Goal: Task Accomplishment & Management: Use online tool/utility

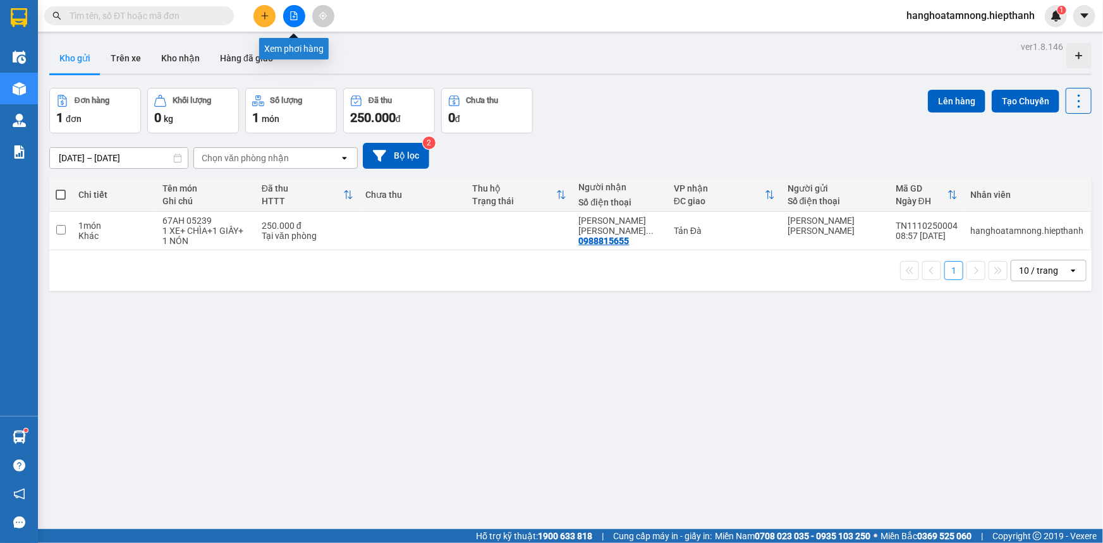
click at [296, 15] on icon "file-add" at bounding box center [293, 15] width 9 height 9
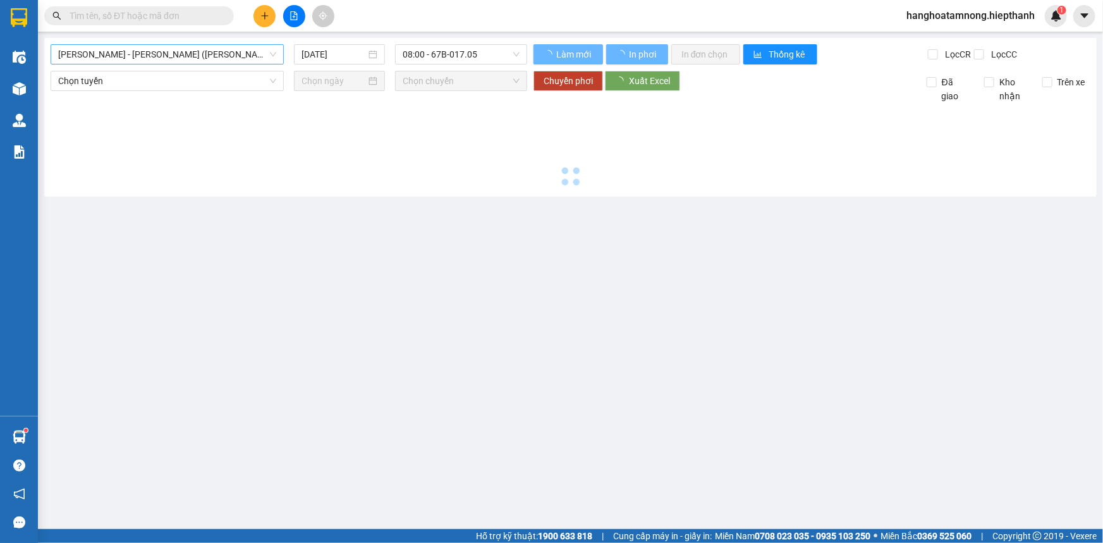
click at [212, 51] on span "[PERSON_NAME] - [PERSON_NAME] ([PERSON_NAME])" at bounding box center [167, 54] width 218 height 19
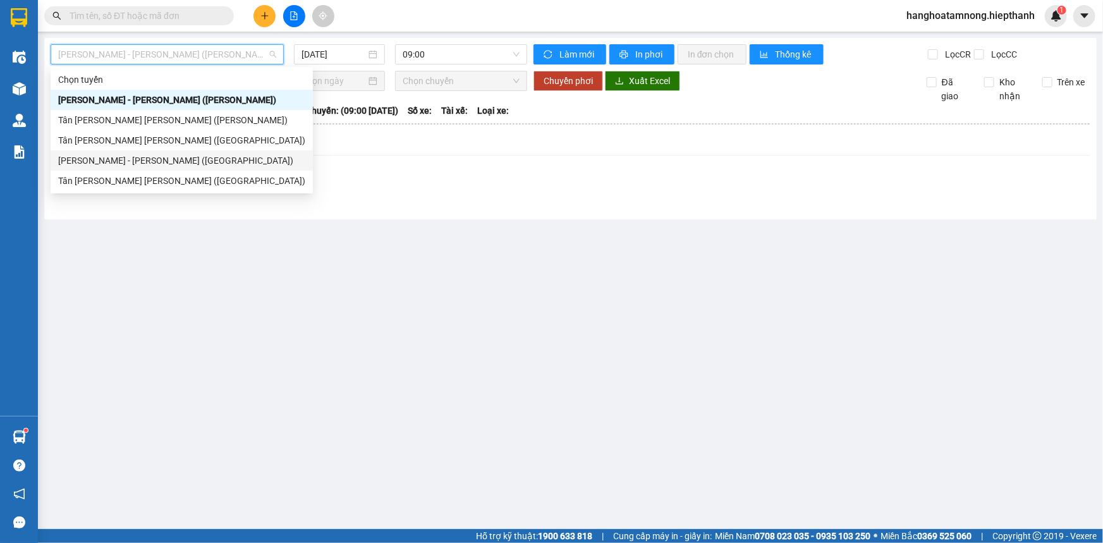
click at [153, 162] on div "[PERSON_NAME] - [PERSON_NAME] ([GEOGRAPHIC_DATA])" at bounding box center [181, 161] width 247 height 14
type input "[DATE]"
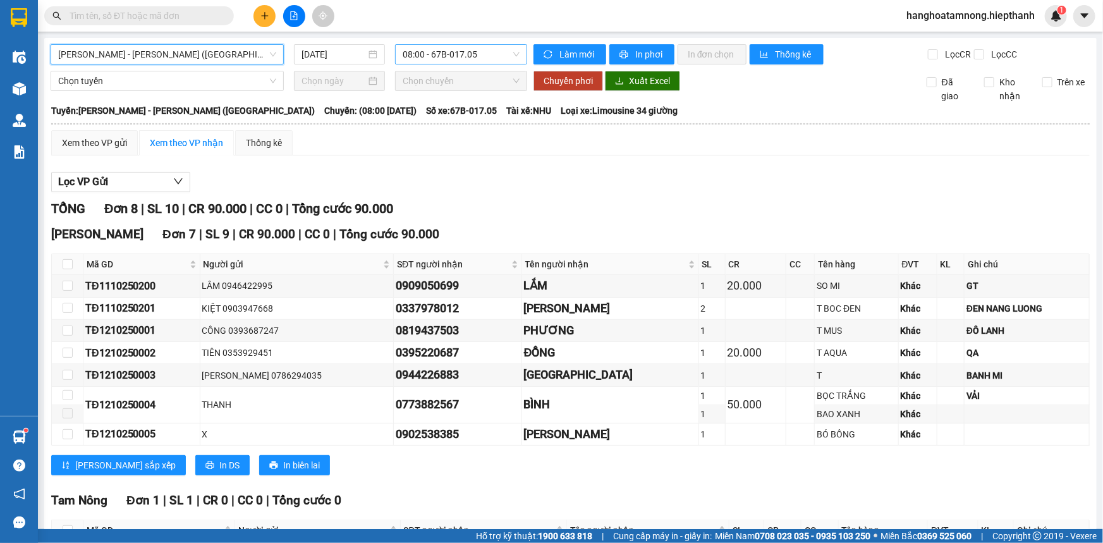
click at [428, 55] on span "08:00 - 67B-017.05" at bounding box center [461, 54] width 117 height 19
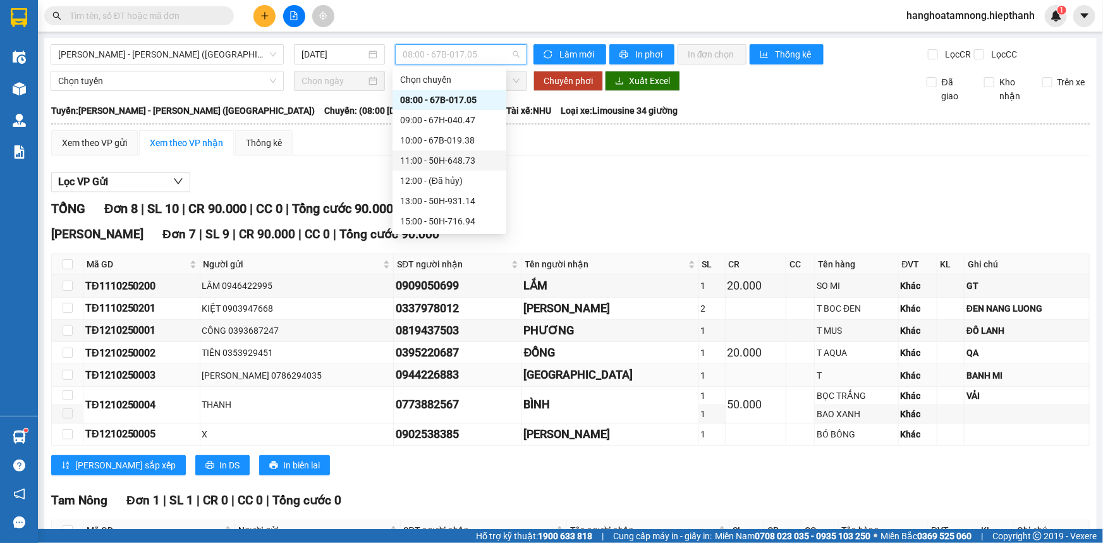
scroll to position [98, 0]
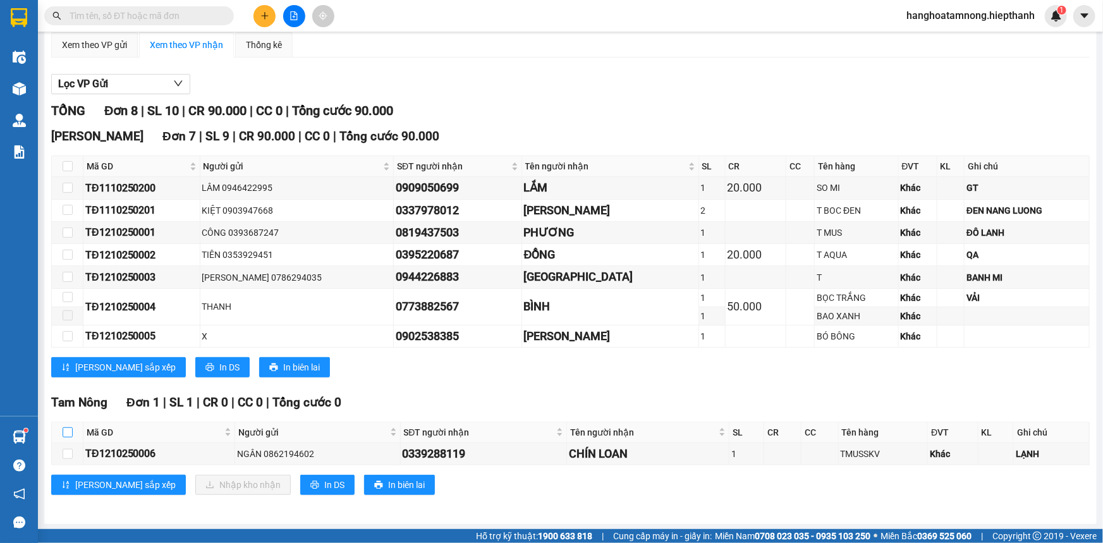
click at [68, 428] on input "checkbox" at bounding box center [68, 432] width 10 height 10
checkbox input "true"
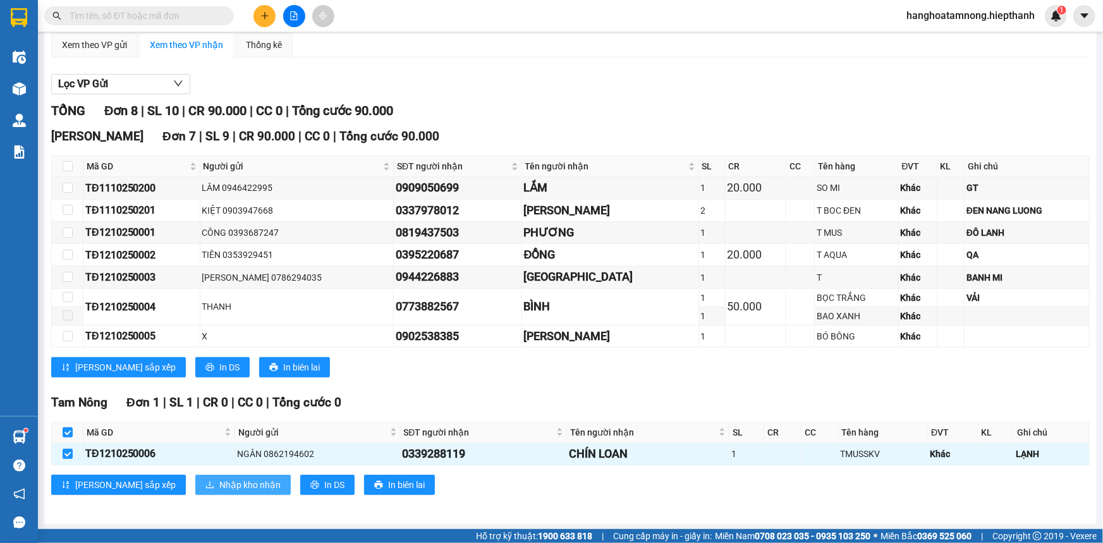
click at [219, 478] on span "Nhập kho nhận" at bounding box center [249, 485] width 61 height 14
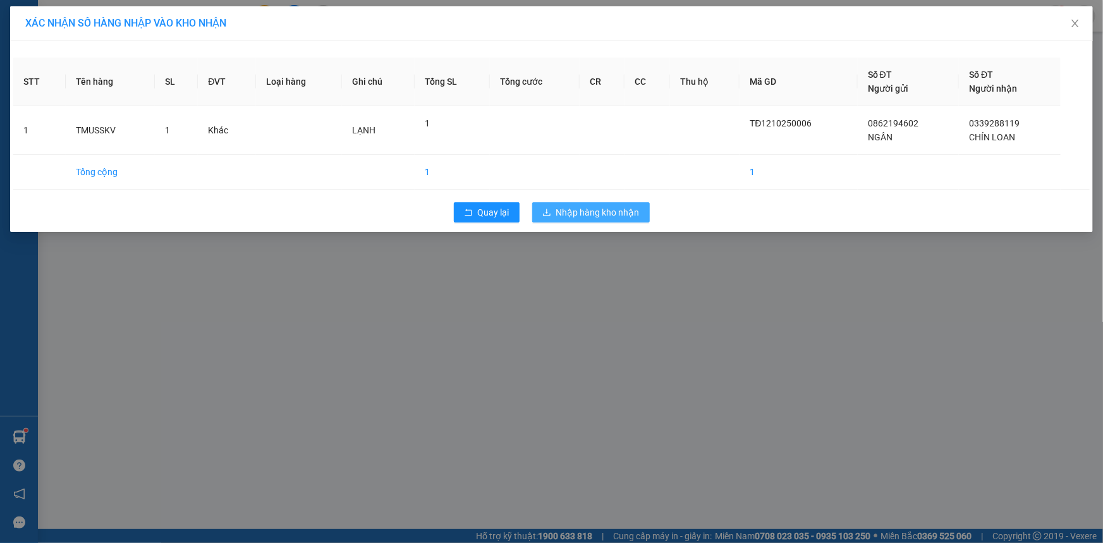
click at [617, 215] on span "Nhập hàng kho nhận" at bounding box center [597, 212] width 83 height 14
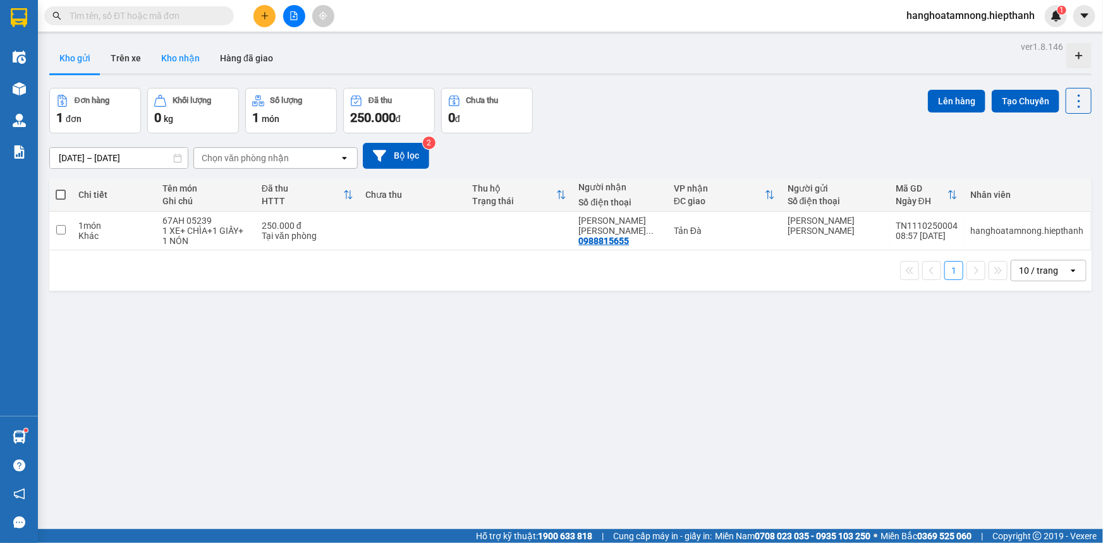
click at [179, 52] on button "Kho nhận" at bounding box center [180, 58] width 59 height 30
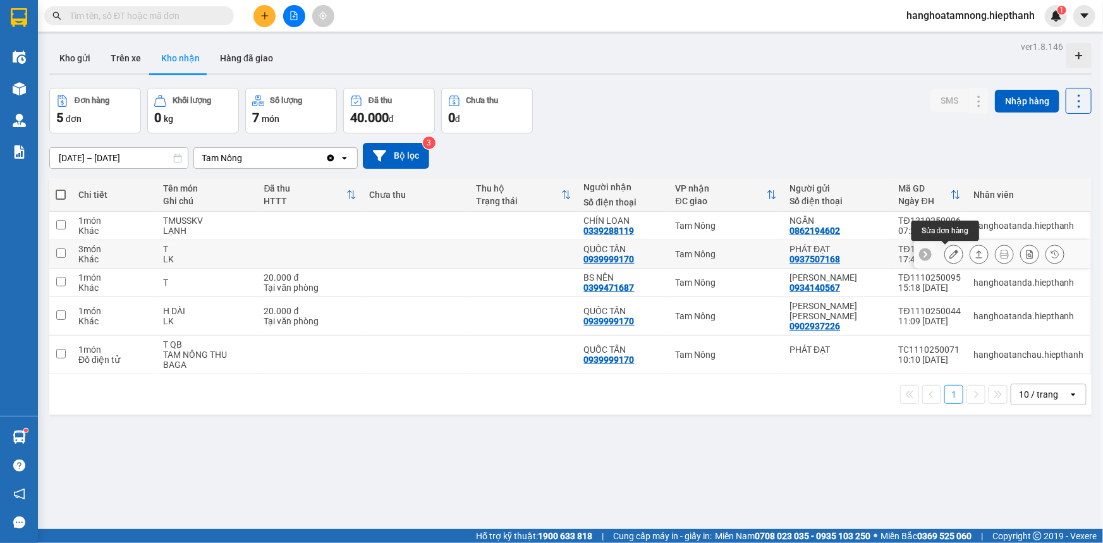
click at [945, 254] on button at bounding box center [954, 254] width 18 height 22
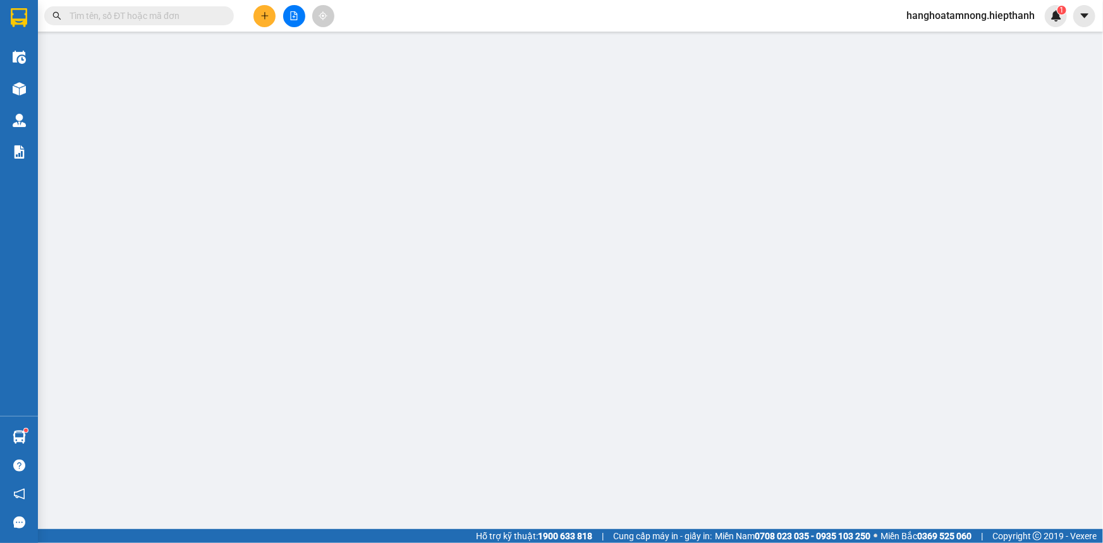
type input "0937507168"
type input "PHÁT ĐẠT"
type input "0939999170"
type input "QUỐC TẤN"
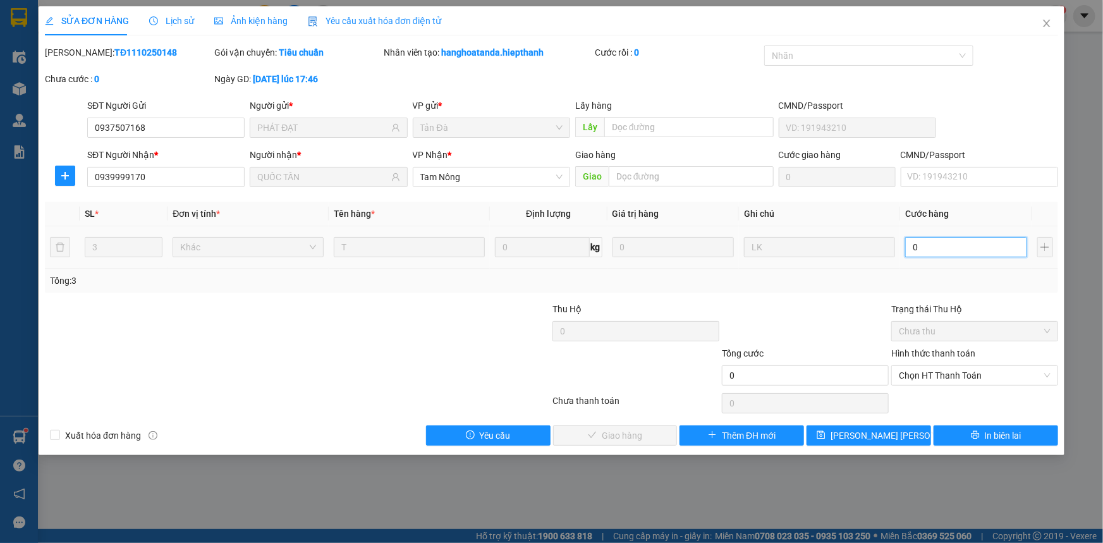
click at [947, 246] on input "0" at bounding box center [966, 247] width 122 height 20
type input "1"
type input "12"
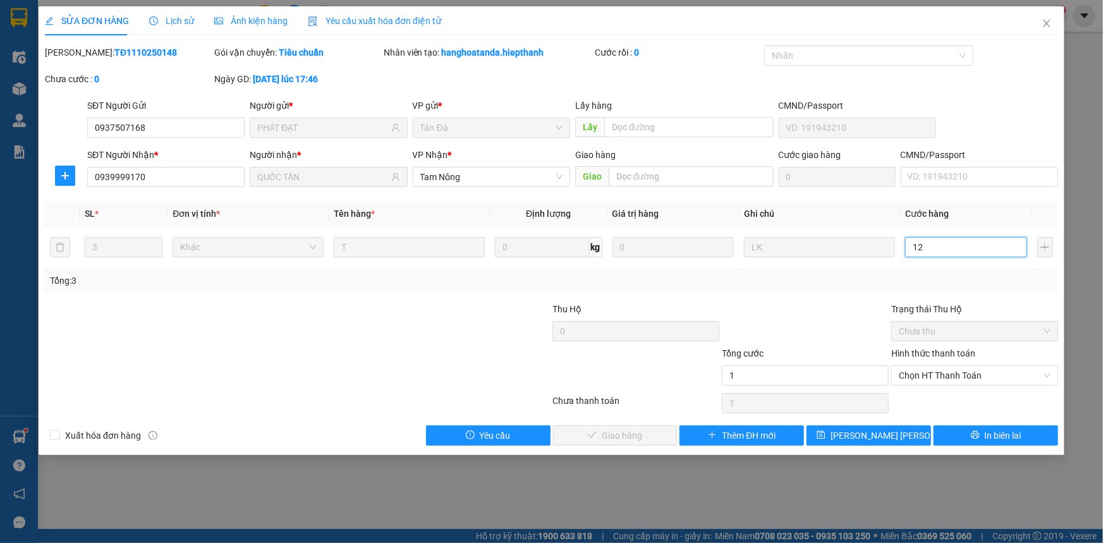
type input "12"
type input "120"
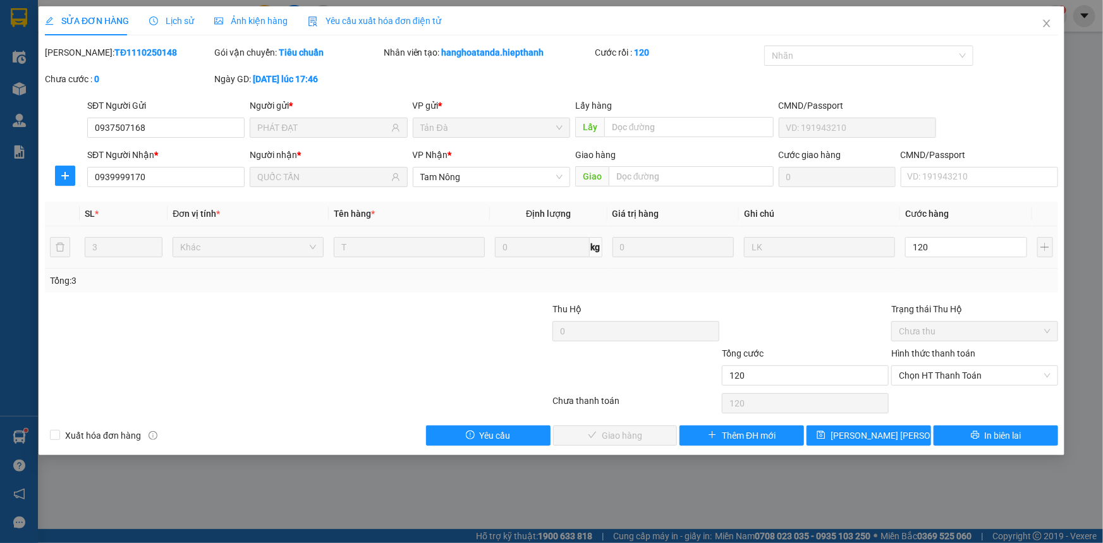
type input "120.000"
drag, startPoint x: 782, startPoint y: 290, endPoint x: 906, endPoint y: 322, distance: 127.8
click at [784, 290] on div "Tổng: 3" at bounding box center [551, 281] width 1013 height 24
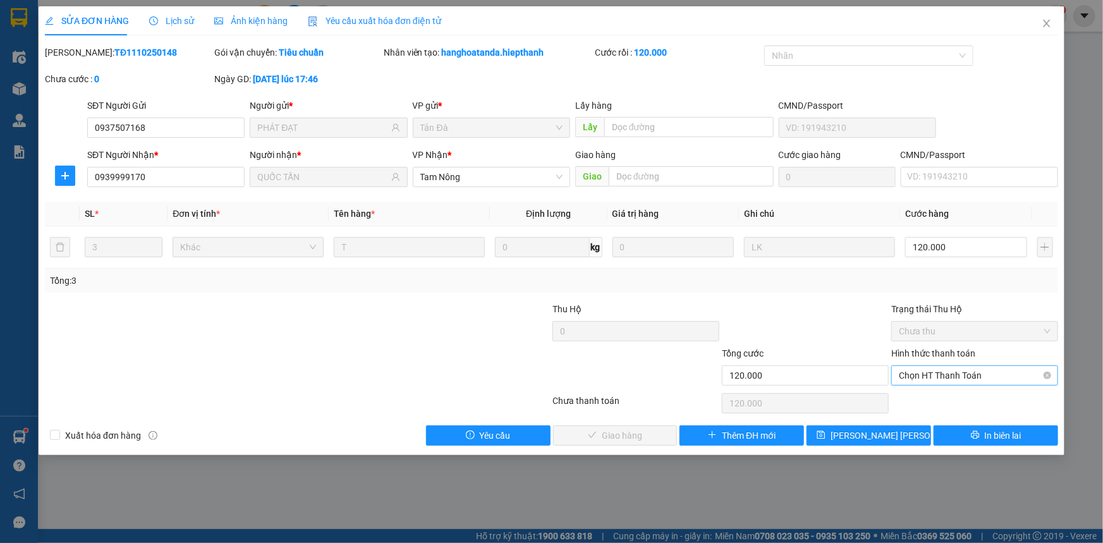
click at [962, 369] on span "Chọn HT Thanh Toán" at bounding box center [975, 375] width 152 height 19
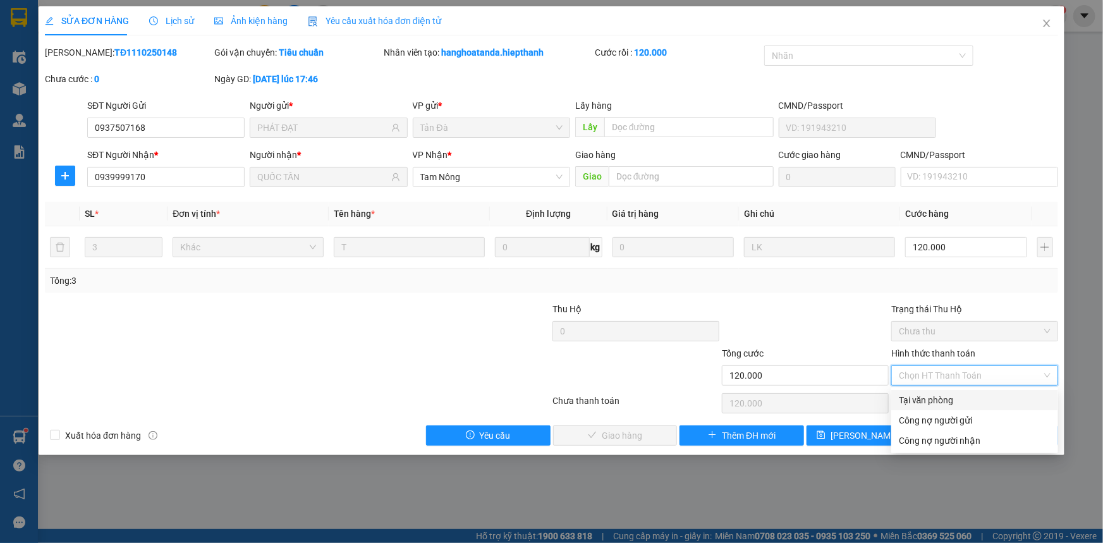
click at [929, 401] on div "Tại văn phòng" at bounding box center [975, 400] width 152 height 14
type input "0"
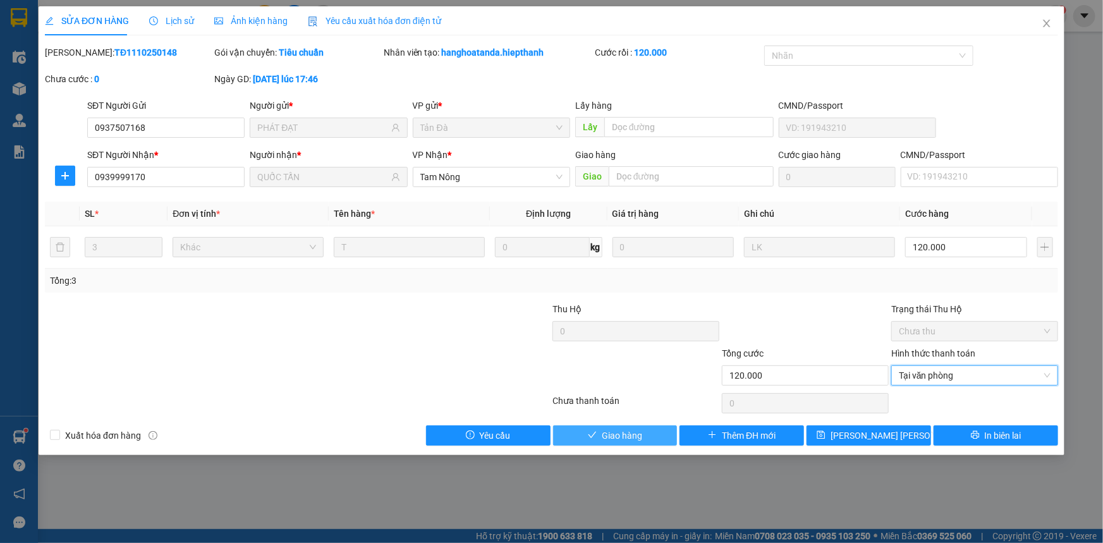
click at [621, 434] on span "Giao hàng" at bounding box center [622, 435] width 40 height 14
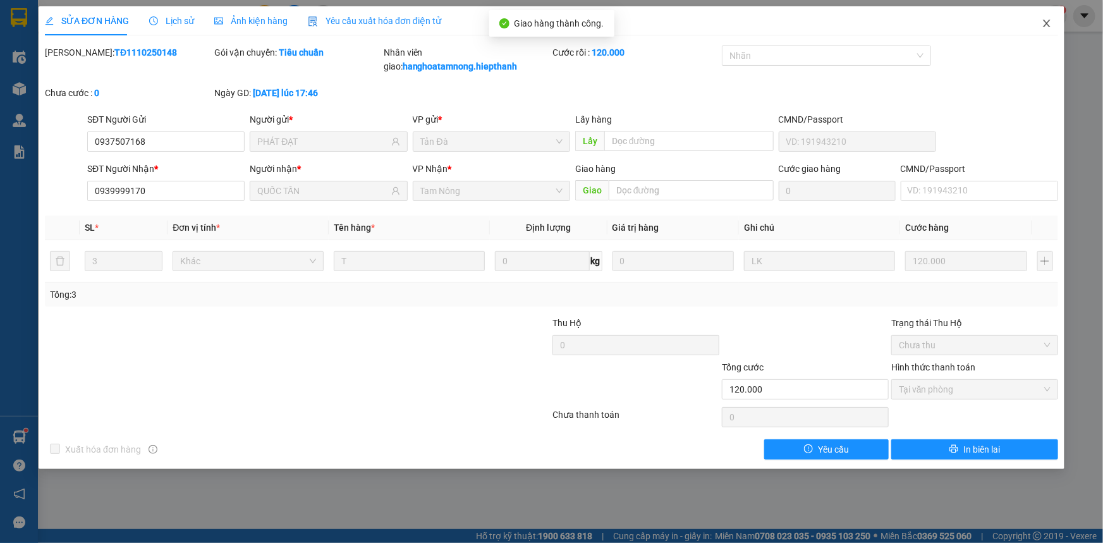
click at [1049, 21] on icon "close" at bounding box center [1046, 24] width 7 height 8
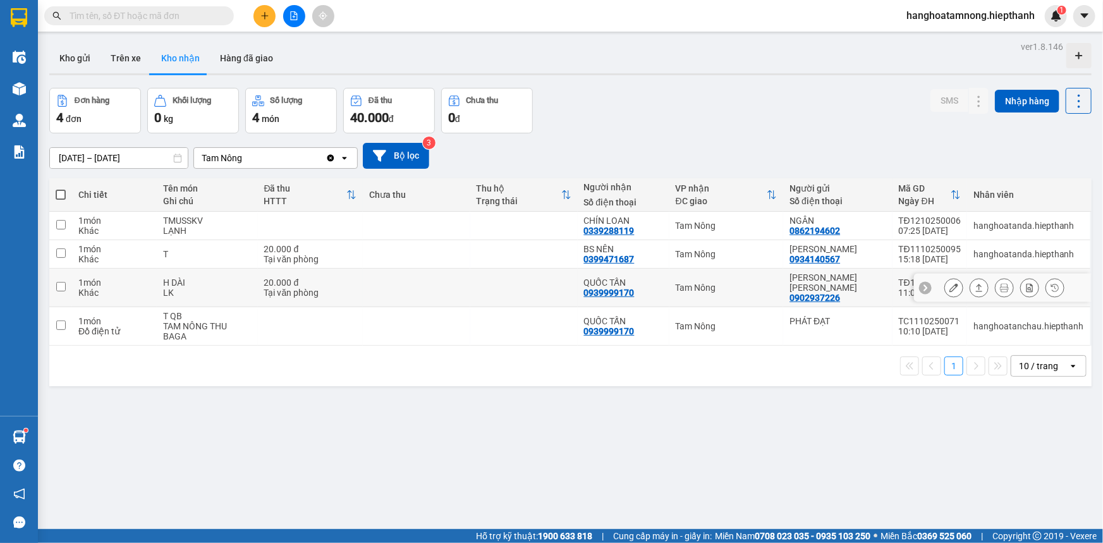
click at [949, 283] on icon at bounding box center [953, 287] width 9 height 9
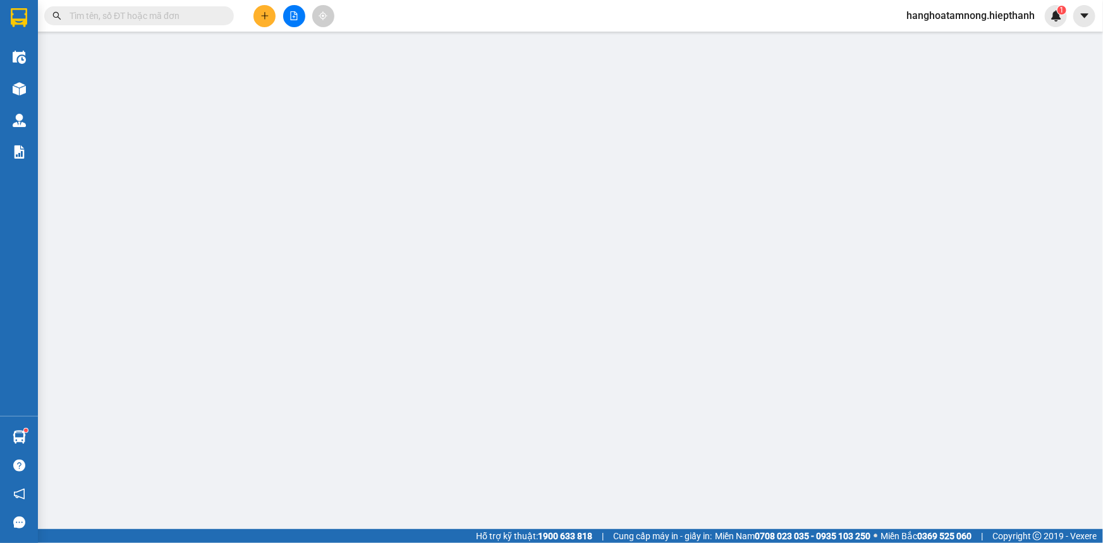
type input "0902937226"
type input "[PERSON_NAME] [PERSON_NAME]"
type input "0939999170"
type input "QUỐC TẤN"
type input "20.000"
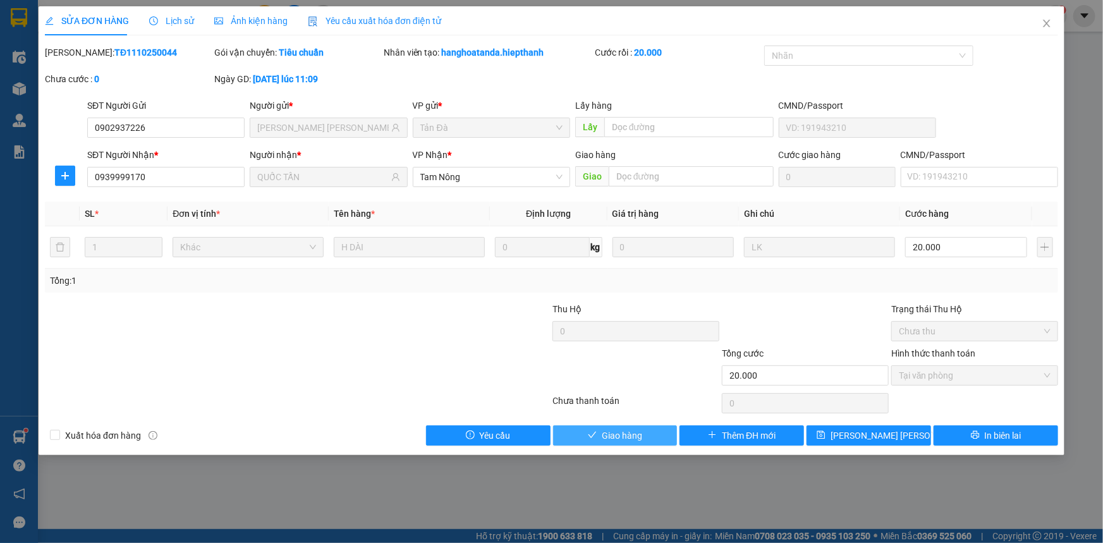
click at [641, 428] on span "Giao hàng" at bounding box center [622, 435] width 40 height 14
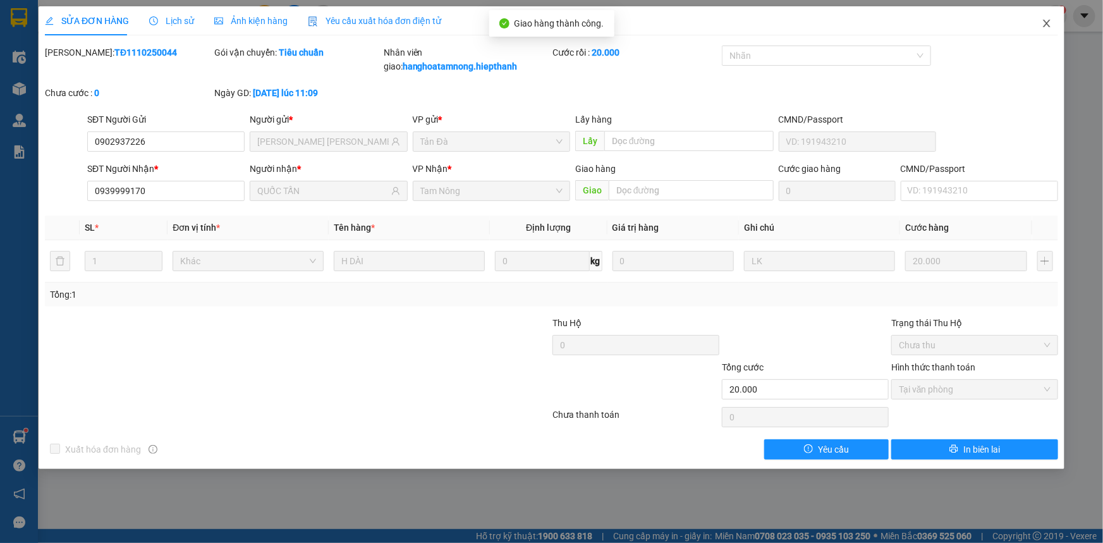
click at [1050, 20] on icon "close" at bounding box center [1046, 23] width 10 height 10
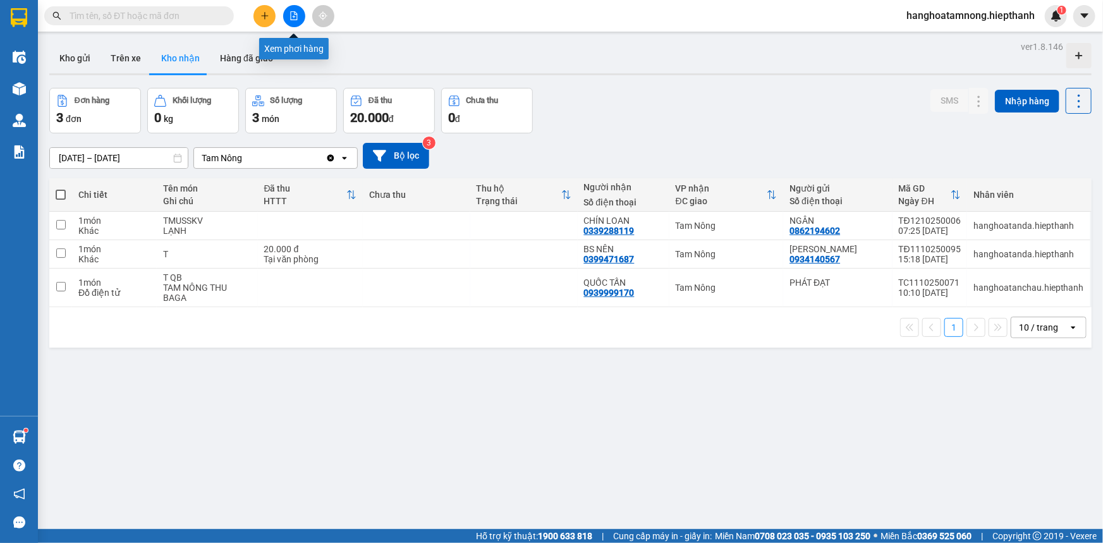
click at [291, 18] on icon "file-add" at bounding box center [294, 15] width 7 height 9
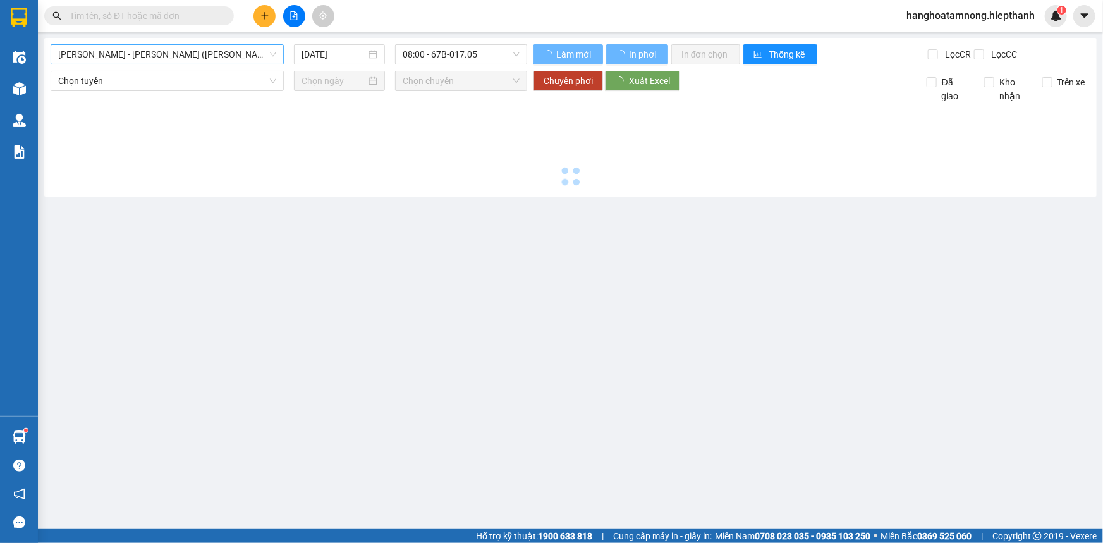
click at [177, 56] on span "[PERSON_NAME] - [PERSON_NAME] ([PERSON_NAME])" at bounding box center [167, 54] width 218 height 19
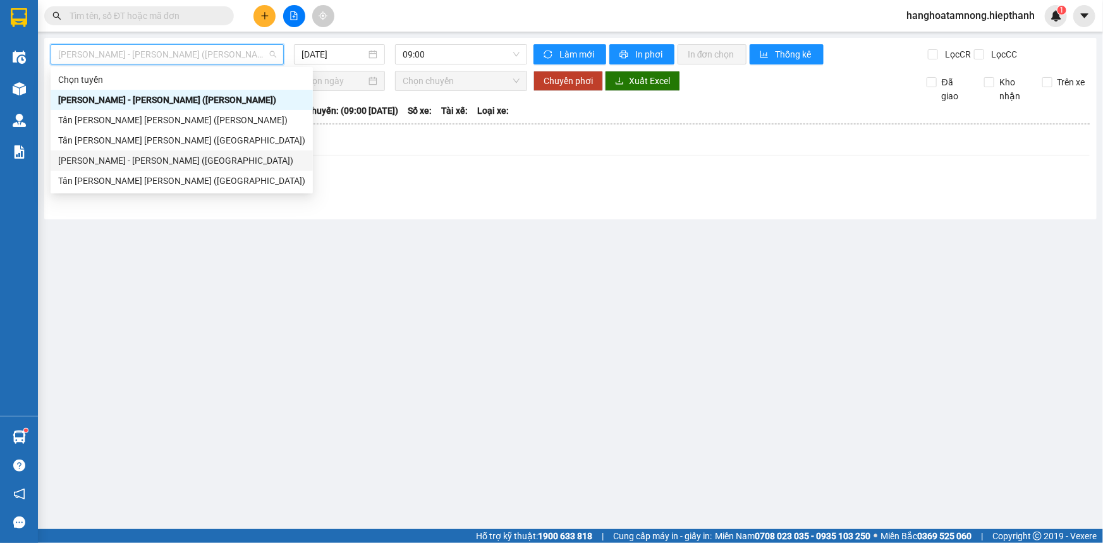
click at [119, 161] on div "[PERSON_NAME] - [PERSON_NAME] ([GEOGRAPHIC_DATA])" at bounding box center [181, 161] width 247 height 14
type input "[DATE]"
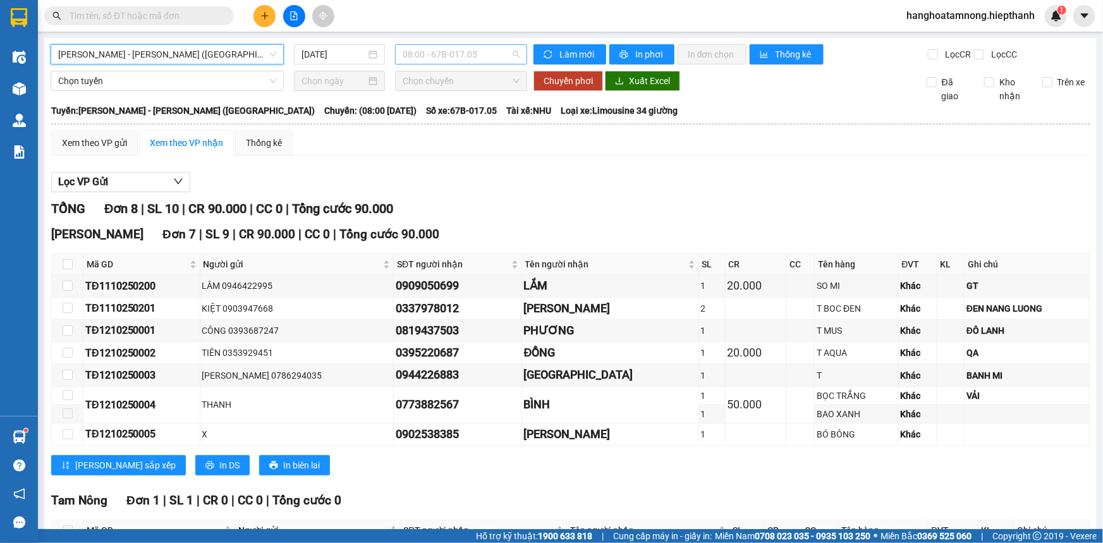
click at [461, 45] on span "08:00 - 67B-017.05" at bounding box center [461, 54] width 117 height 19
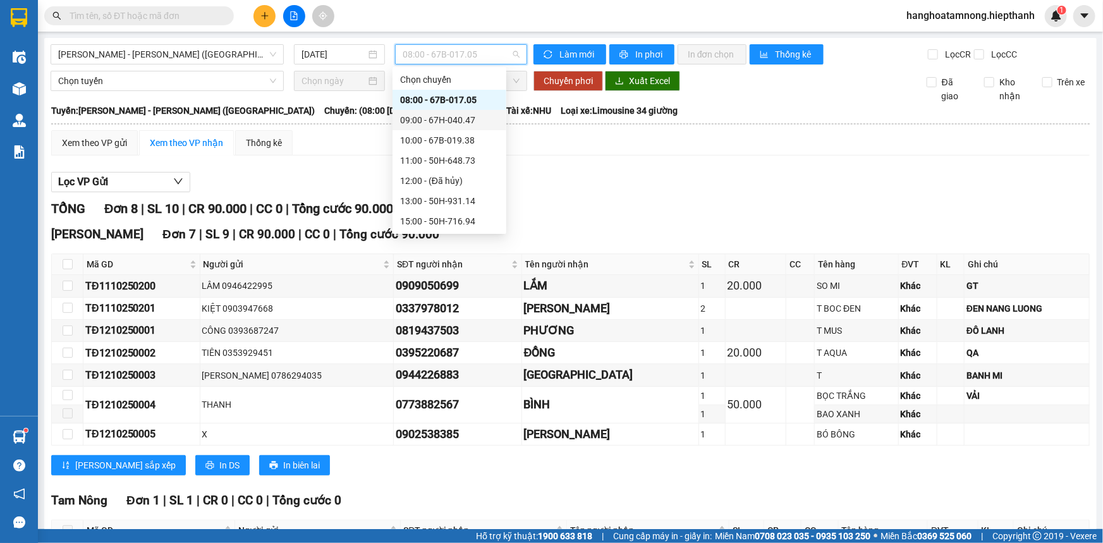
click at [430, 113] on div "09:00 - 67H-040.47" at bounding box center [449, 120] width 99 height 14
